Goal: Task Accomplishment & Management: Manage account settings

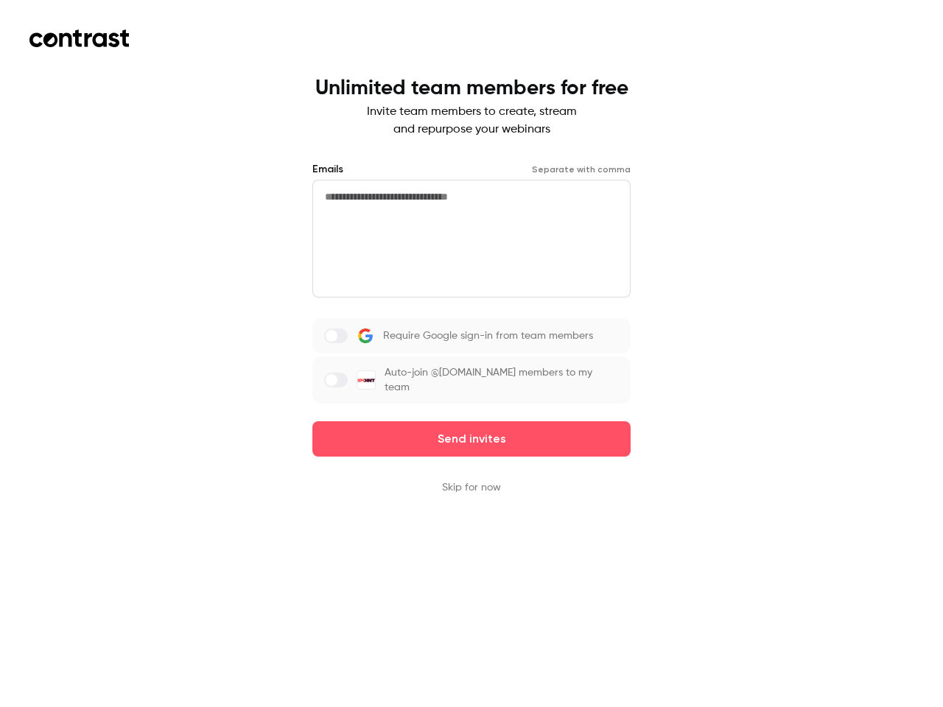
click at [471, 354] on div "Require Google sign-in from team members Auto-join @[DOMAIN_NAME] members to my…" at bounding box center [471, 360] width 318 height 85
click at [471, 439] on button "Send invites" at bounding box center [471, 438] width 318 height 35
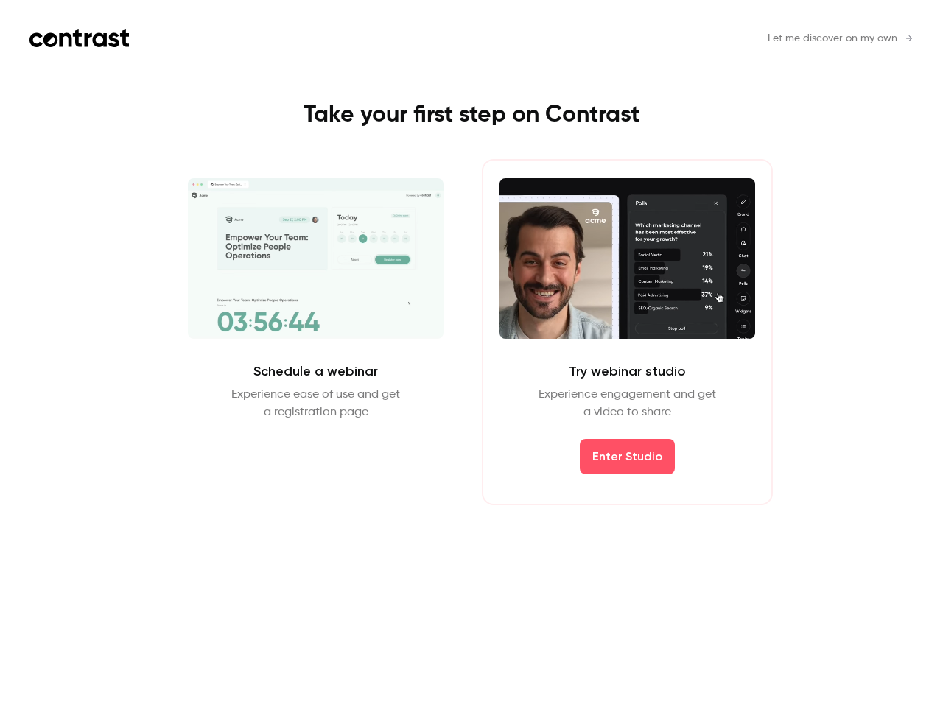
click at [471, 488] on div "Schedule a webinar Experience ease of use and get a registration page Schedule …" at bounding box center [471, 332] width 661 height 346
